Goal: Information Seeking & Learning: Learn about a topic

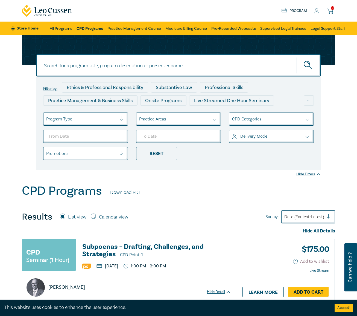
click at [129, 65] on input at bounding box center [178, 65] width 284 height 22
type input "delegation"
click at [297, 57] on button "submit" at bounding box center [309, 65] width 24 height 17
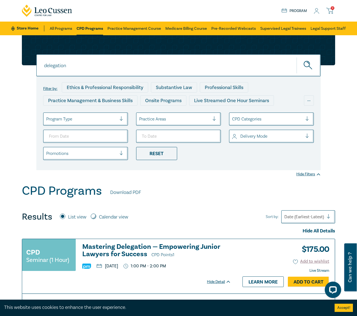
click at [117, 250] on h3 "Mastering Delegation — Empowering Junior Lawyers for Success CPD Points 1" at bounding box center [156, 251] width 149 height 16
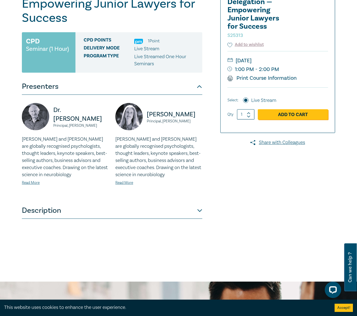
scroll to position [191, 0]
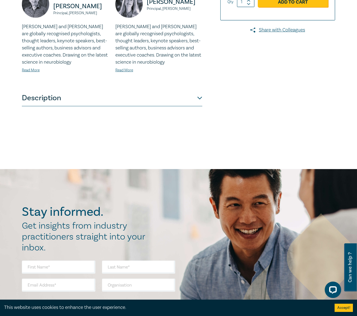
click at [118, 103] on button "Description" at bounding box center [112, 98] width 180 height 16
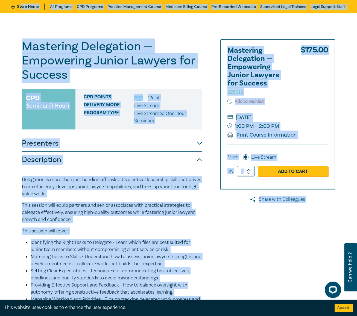
scroll to position [0, 0]
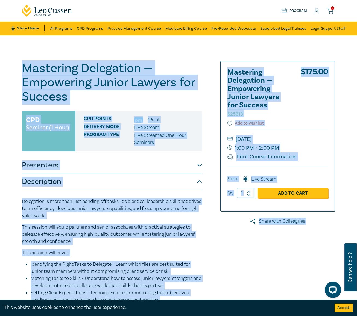
drag, startPoint x: 186, startPoint y: 279, endPoint x: 16, endPoint y: 60, distance: 277.5
click at [16, 60] on div "Mastering Delegation — Empowering Junior Lawyers for Success S25313 CPD Seminar…" at bounding box center [178, 219] width 357 height 368
copy div "Loremipsu Dolorsitam — Consectetu Adipis Elitsed doe Tempori U62811 LAB Etdolor…"
click at [178, 46] on div "Mastering Delegation — Empowering Junior Lawyers for Success S25313 CPD Seminar…" at bounding box center [178, 219] width 357 height 368
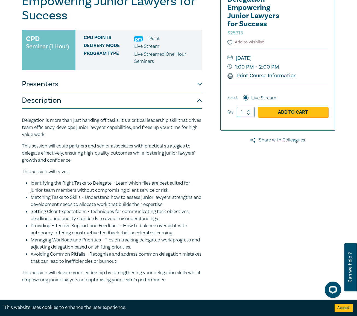
scroll to position [82, 0]
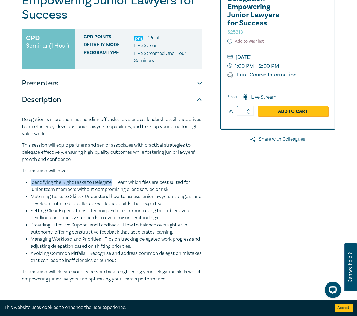
drag, startPoint x: 113, startPoint y: 183, endPoint x: 30, endPoint y: 179, distance: 82.4
click at [30, 179] on div "Delegation is more than just handing off tasks. It’s a critical leadership skil…" at bounding box center [112, 199] width 180 height 167
copy li "Identifying the Right Tasks to Delegate"
click at [66, 196] on li "Matching Tasks to Skills - Understand how to assess junior lawyers’ strengths a…" at bounding box center [117, 200] width 172 height 14
drag, startPoint x: 81, startPoint y: 197, endPoint x: 38, endPoint y: 195, distance: 42.7
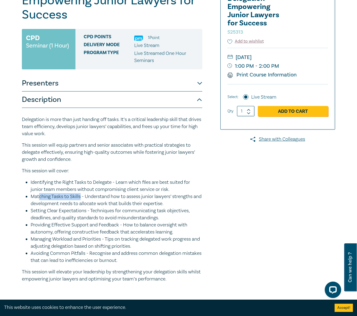
click at [38, 195] on li "Matching Tasks to Skills - Understand how to assess junior lawyers’ strengths a…" at bounding box center [117, 200] width 172 height 14
click at [64, 200] on li "Matching Tasks to Skills - Understand how to assess junior lawyers’ strengths a…" at bounding box center [117, 200] width 172 height 14
drag, startPoint x: 79, startPoint y: 196, endPoint x: 37, endPoint y: 197, distance: 42.1
click at [33, 196] on li "Matching Tasks to Skills - Understand how to assess junior lawyers’ strengths a…" at bounding box center [117, 200] width 172 height 14
click at [84, 202] on li "Matching Tasks to Skills - Understand how to assess junior lawyers’ strengths a…" at bounding box center [117, 200] width 172 height 14
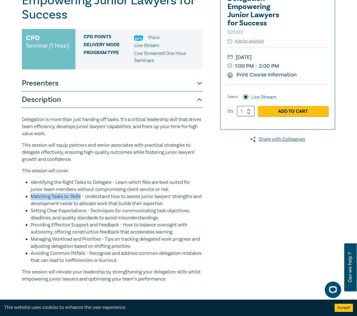
drag, startPoint x: 81, startPoint y: 197, endPoint x: 30, endPoint y: 198, distance: 50.9
click at [30, 198] on ul "Identifying the Right Tasks to Delegate - Learn which files are best suited for…" at bounding box center [112, 221] width 180 height 85
copy li "Matching Tasks to Skills"
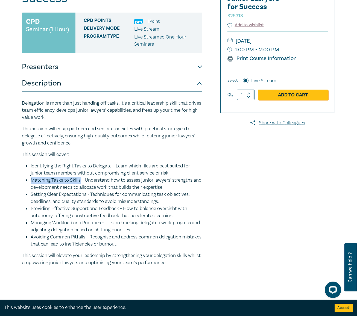
scroll to position [137, 0]
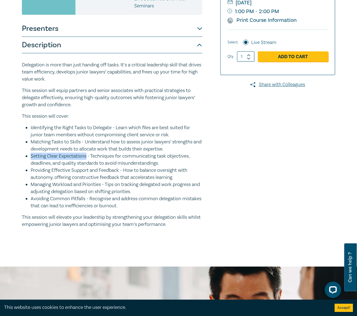
drag, startPoint x: 86, startPoint y: 157, endPoint x: 30, endPoint y: 154, distance: 56.1
click at [30, 154] on ul "Identifying the Right Tasks to Delegate - Learn which files are best suited for…" at bounding box center [112, 166] width 180 height 85
copy li "Setting Clear Expectations"
drag, startPoint x: 122, startPoint y: 170, endPoint x: 53, endPoint y: 169, distance: 69.7
click at [53, 169] on li "Providing Effective Support and Feedback - How to balance oversight with autono…" at bounding box center [117, 174] width 172 height 14
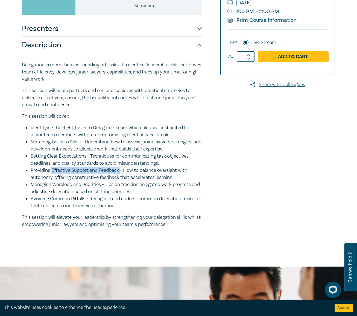
copy li "Effective Support and Feedback"
click at [80, 176] on li "Providing Effective Support and Feedback - How to balance oversight with autono…" at bounding box center [117, 174] width 172 height 14
click at [101, 184] on li "Managing Workload and Priorities - Tips on tracking delegated work progress and…" at bounding box center [117, 188] width 172 height 14
drag, startPoint x: 102, startPoint y: 184, endPoint x: 30, endPoint y: 184, distance: 71.9
click at [30, 184] on ul "Identifying the Right Tasks to Delegate - Learn which files are best suited for…" at bounding box center [112, 166] width 180 height 85
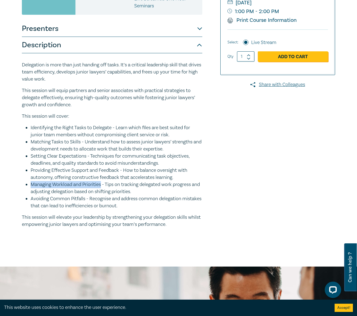
copy li "Managing Workload and Priorities"
